Goal: Navigation & Orientation: Find specific page/section

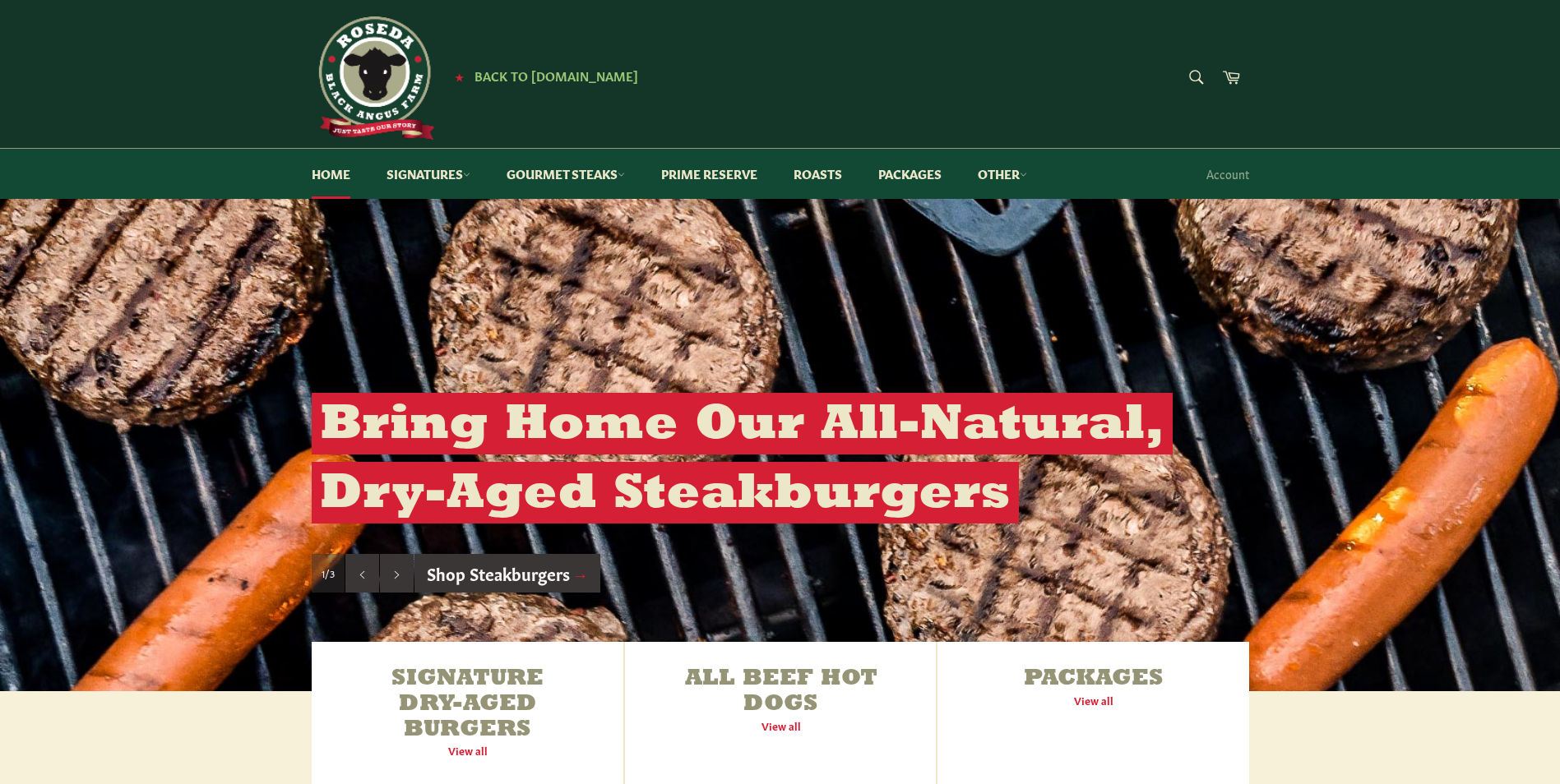
click at [492, 570] on link "Shop Steakburgers →" at bounding box center [507, 573] width 186 height 40
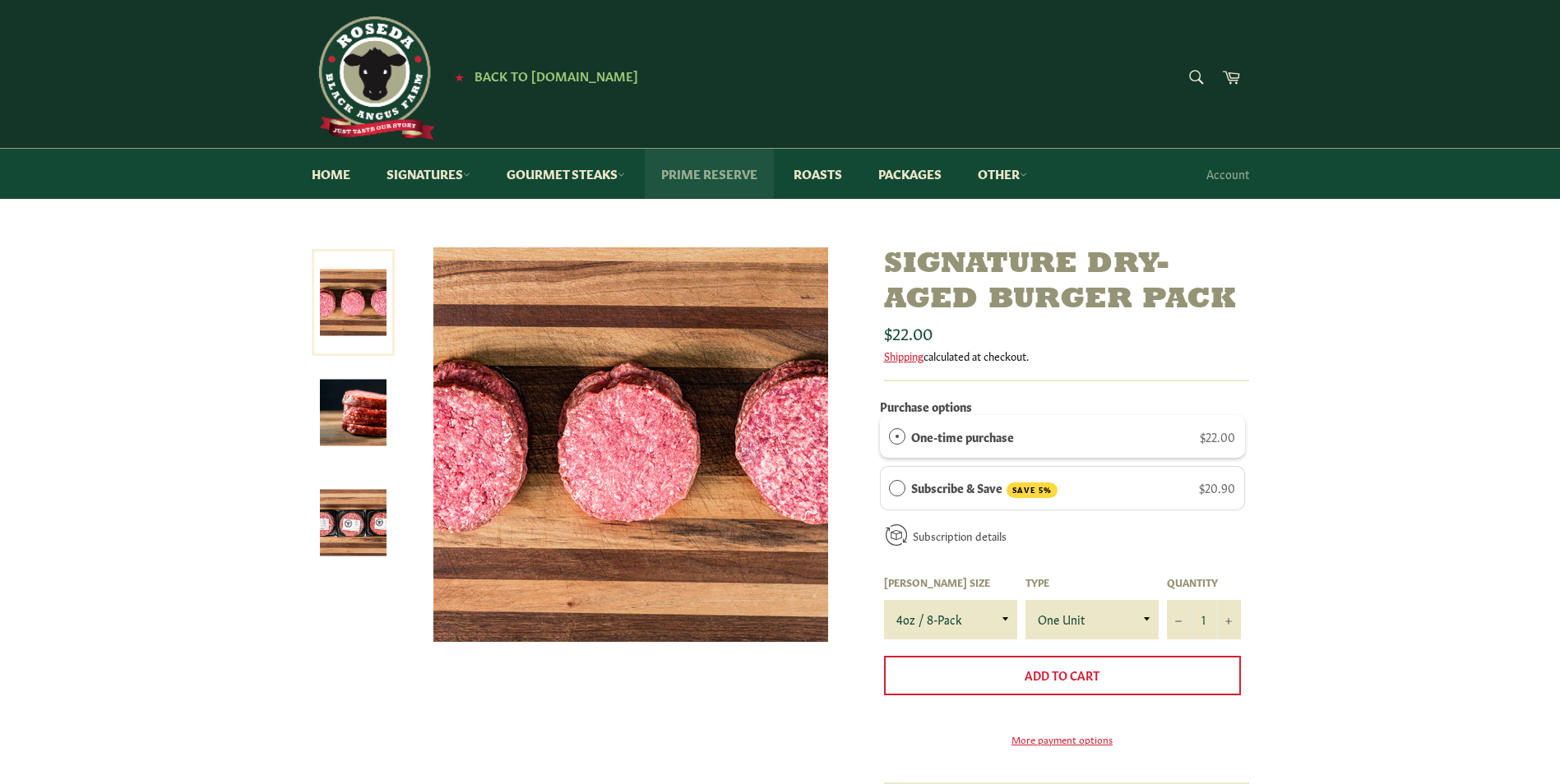
click at [727, 179] on link "Prime Reserve" at bounding box center [709, 173] width 129 height 50
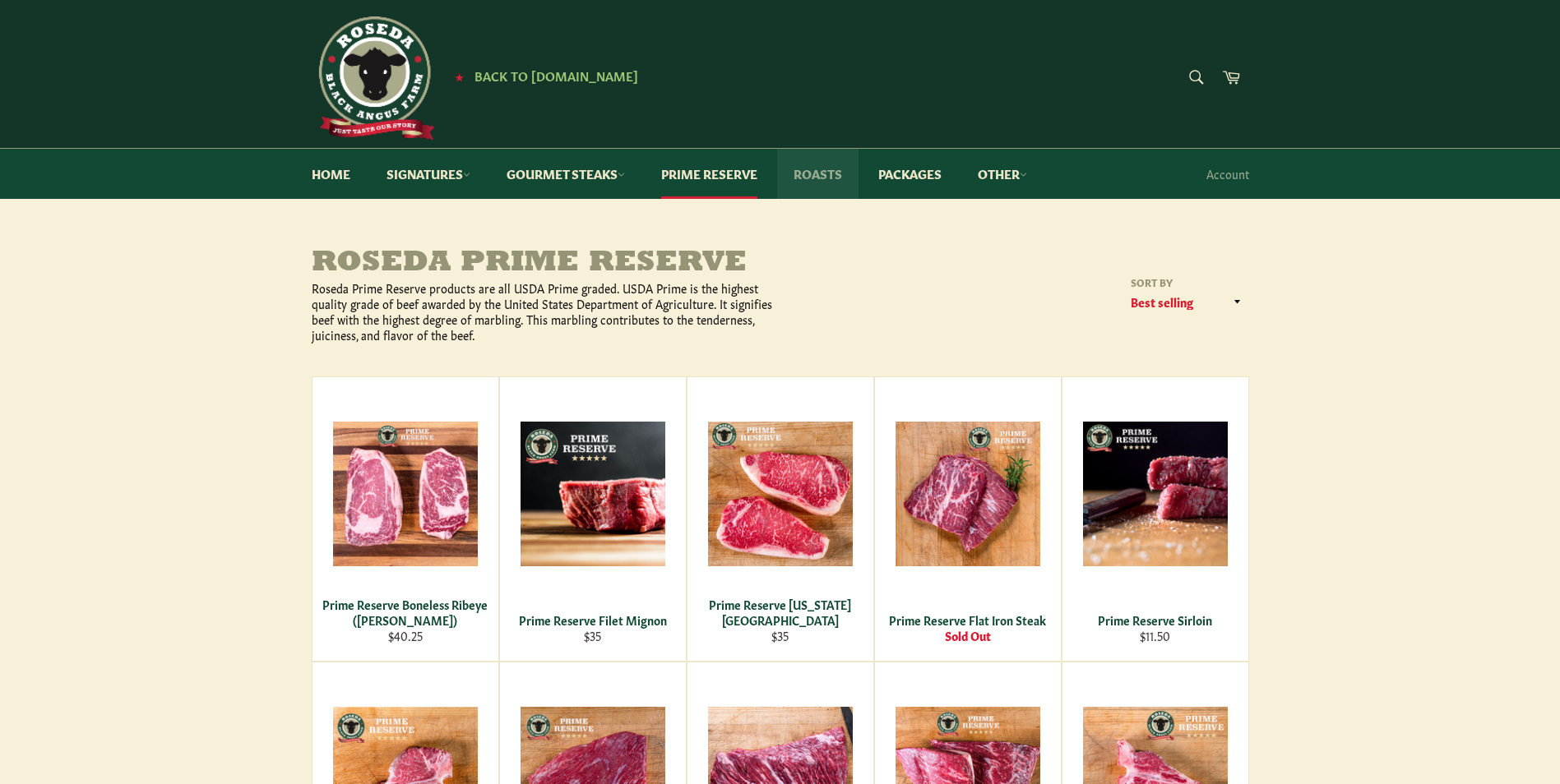
click at [829, 165] on link "Roasts" at bounding box center [818, 173] width 82 height 50
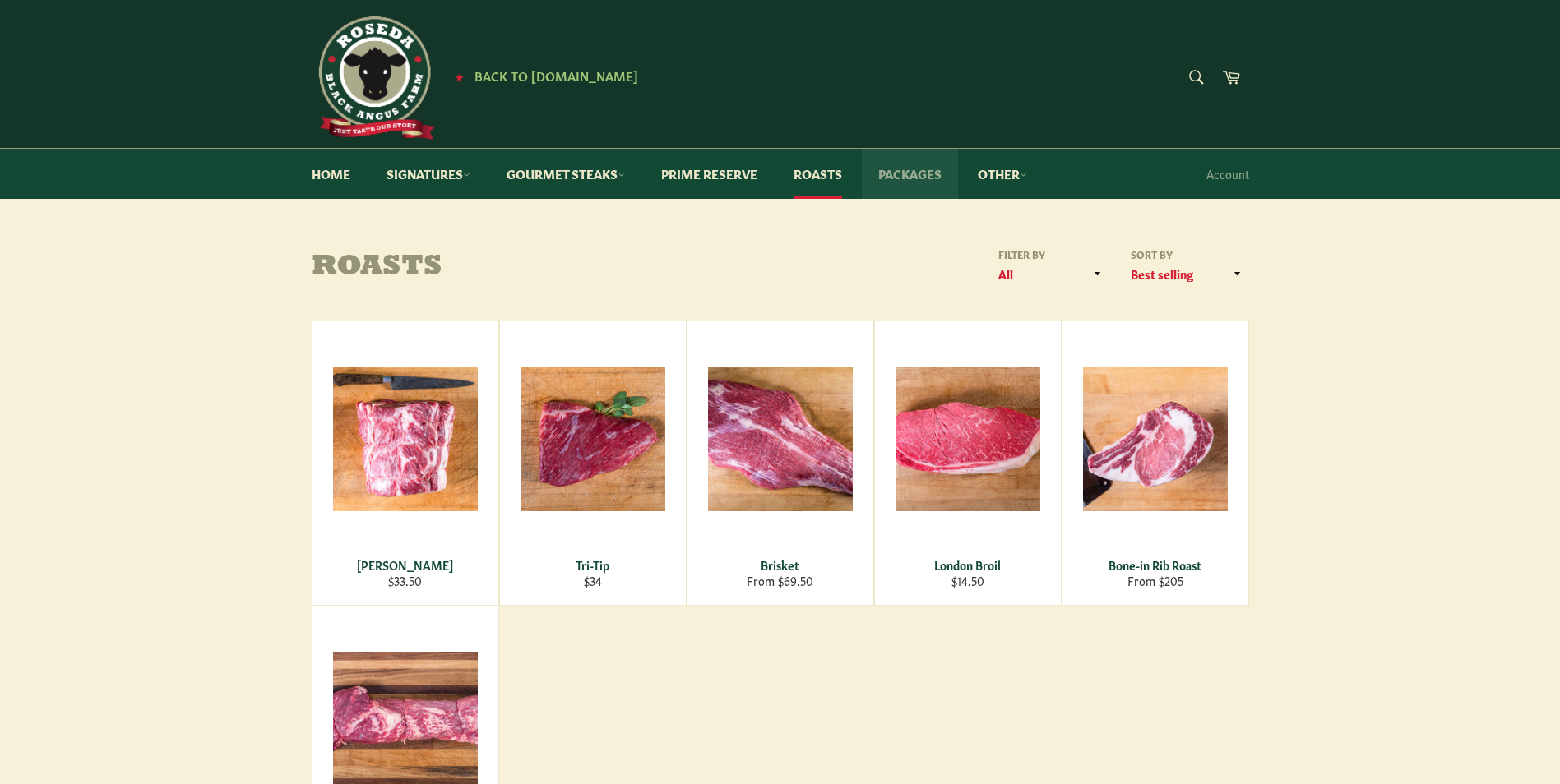
click at [892, 166] on link "Packages" at bounding box center [909, 173] width 96 height 50
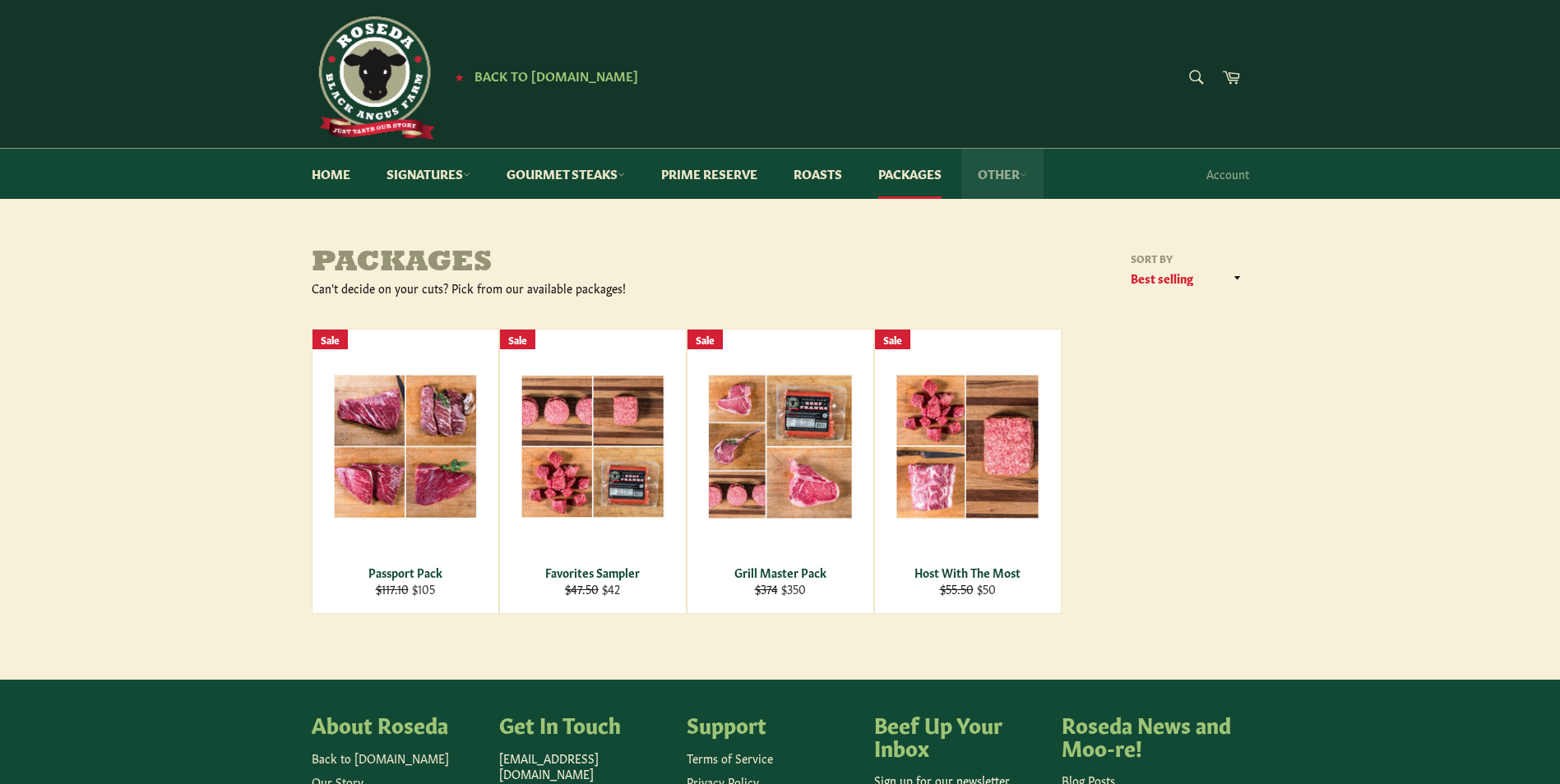
click at [998, 178] on link "Other" at bounding box center [1002, 173] width 83 height 50
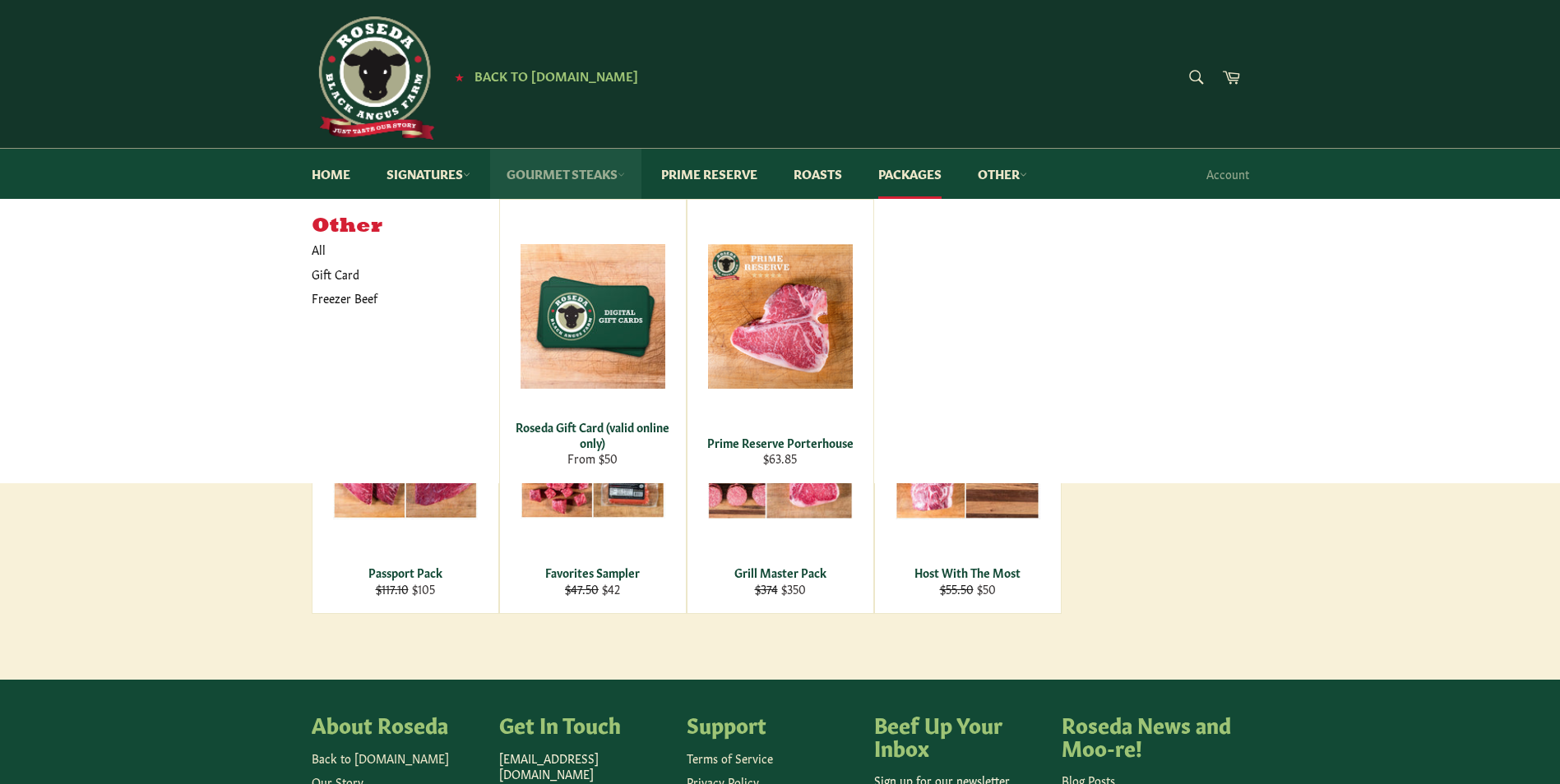
click at [607, 166] on link "Gourmet Steaks" at bounding box center [565, 173] width 151 height 50
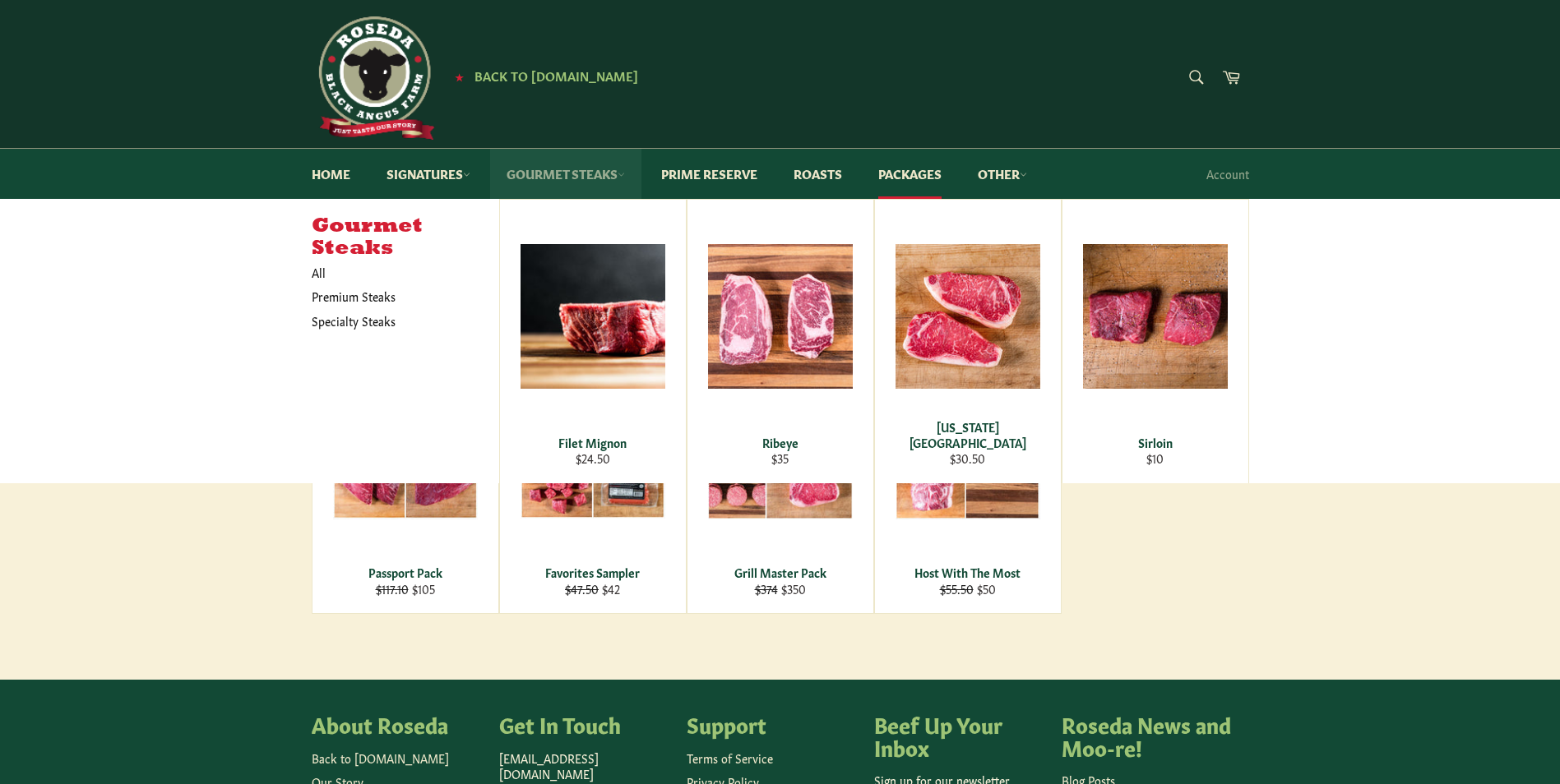
click at [596, 169] on link "Gourmet Steaks" at bounding box center [565, 173] width 151 height 50
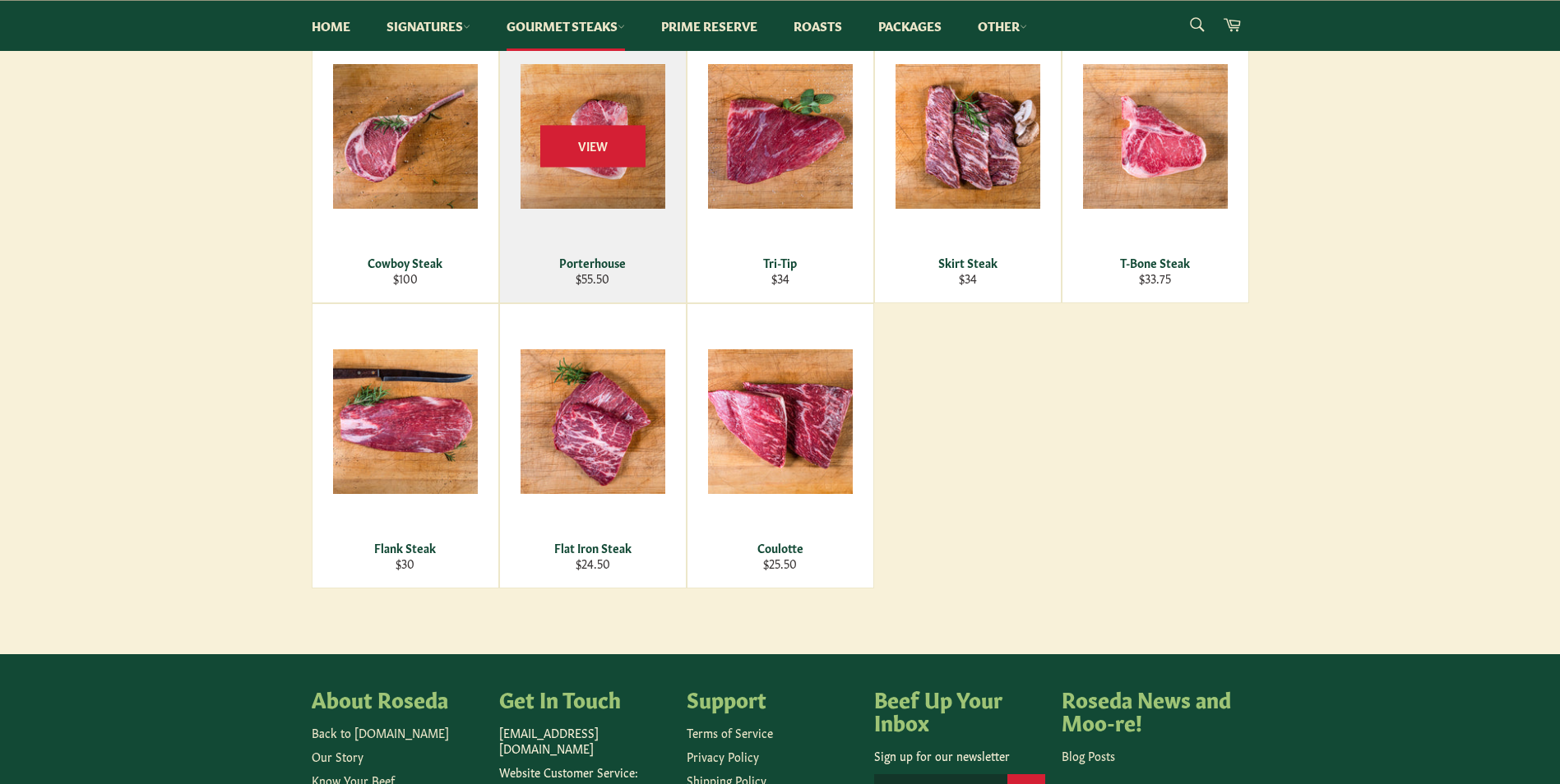
scroll to position [807, 0]
